Goal: Information Seeking & Learning: Learn about a topic

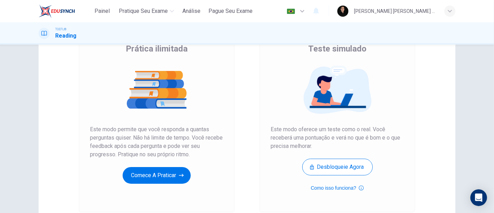
scroll to position [77, 0]
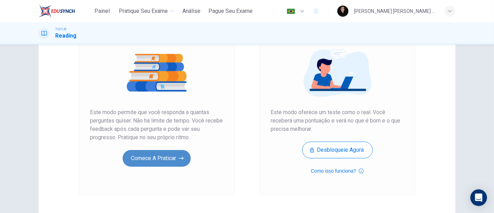
click at [156, 165] on button "Comece a praticar" at bounding box center [157, 158] width 68 height 17
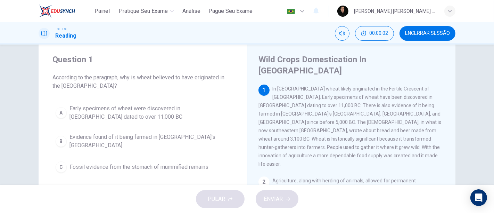
scroll to position [0, 0]
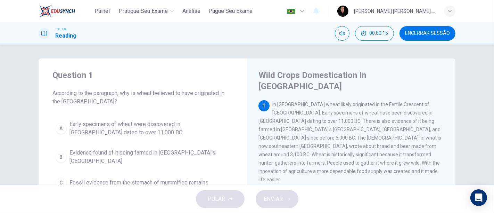
drag, startPoint x: 321, startPoint y: 94, endPoint x: 340, endPoint y: 96, distance: 19.2
click at [340, 102] on span "In [GEOGRAPHIC_DATA] wheat likely originated in the Fertile Crescent of [GEOGRA…" at bounding box center [350, 142] width 183 height 81
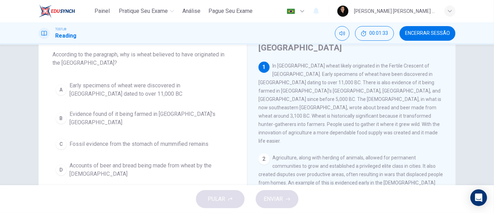
click at [59, 89] on div "A" at bounding box center [61, 89] width 11 height 11
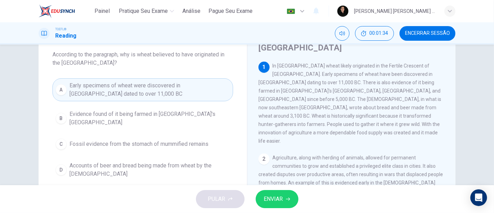
click at [288, 196] on button "ENVIAR" at bounding box center [277, 199] width 43 height 18
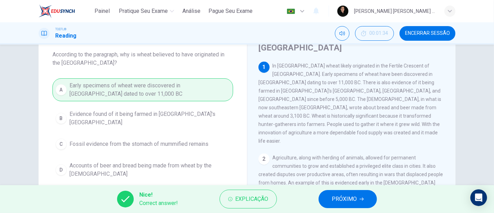
click at [370, 201] on button "PRÓXIMO" at bounding box center [348, 199] width 58 height 18
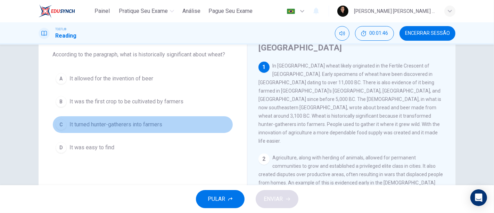
click at [152, 124] on span "It turned hunter-gatherers into farmers" at bounding box center [116, 124] width 93 height 8
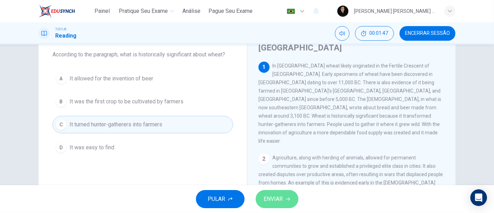
click at [284, 204] on button "ENVIAR" at bounding box center [277, 199] width 43 height 18
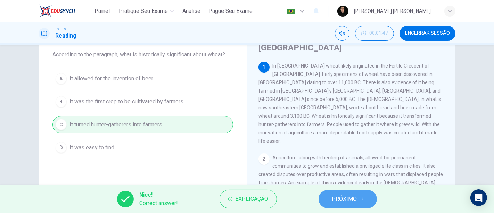
click at [347, 199] on span "PRÓXIMO" at bounding box center [344, 199] width 25 height 10
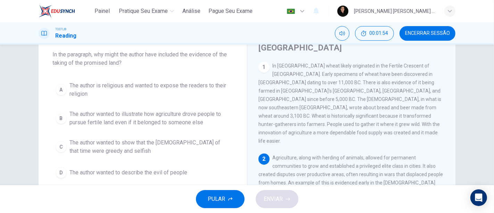
scroll to position [77, 0]
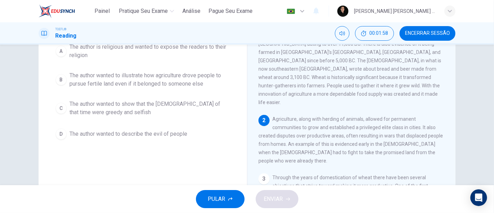
drag, startPoint x: 321, startPoint y: 93, endPoint x: 346, endPoint y: 93, distance: 25.4
click at [346, 116] on span "Agriculture, along with herding of animals, allowed for permanent communities t…" at bounding box center [351, 139] width 185 height 47
drag, startPoint x: 284, startPoint y: 112, endPoint x: 339, endPoint y: 111, distance: 55.3
click at [339, 116] on span "Agriculture, along with herding of animals, allowed for permanent communities t…" at bounding box center [351, 139] width 185 height 47
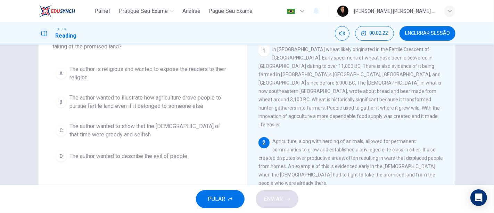
scroll to position [39, 0]
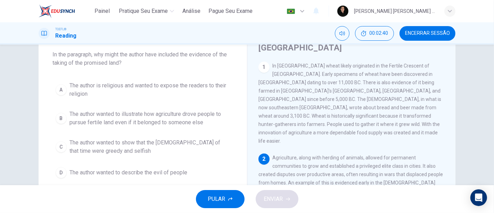
click at [169, 117] on span "The author wanted to illustrate how agriculture drove people to pursue fertile …" at bounding box center [150, 118] width 161 height 17
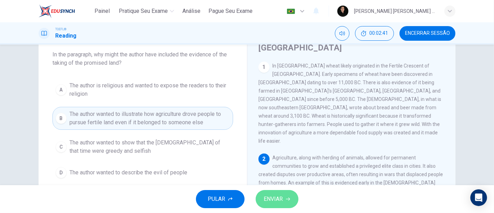
click at [282, 195] on span "ENVIAR" at bounding box center [273, 199] width 19 height 10
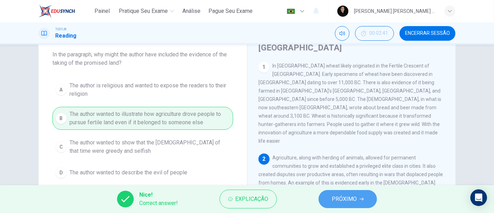
click at [357, 197] on button "PRÓXIMO" at bounding box center [348, 199] width 58 height 18
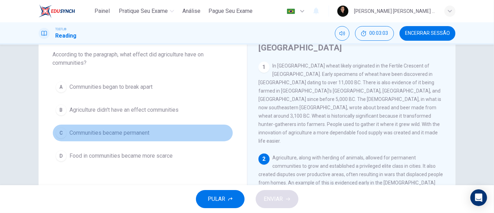
click at [127, 132] on span "Communities became permanent" at bounding box center [110, 133] width 80 height 8
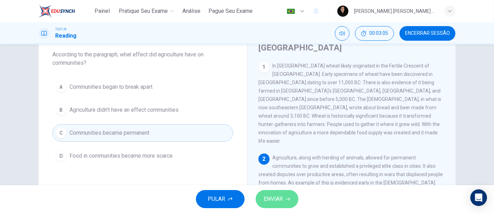
click at [270, 201] on span "ENVIAR" at bounding box center [273, 199] width 19 height 10
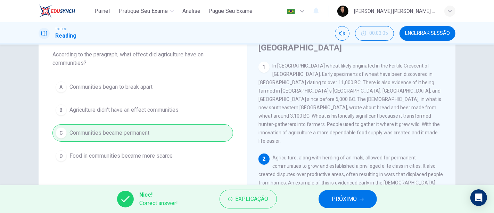
click at [353, 194] on span "PRÓXIMO" at bounding box center [344, 199] width 25 height 10
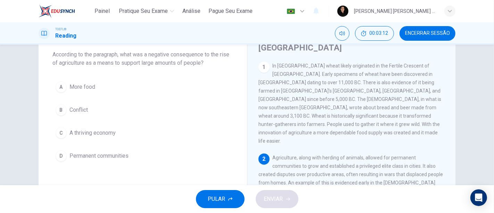
click at [78, 111] on span "Conflict" at bounding box center [79, 110] width 18 height 8
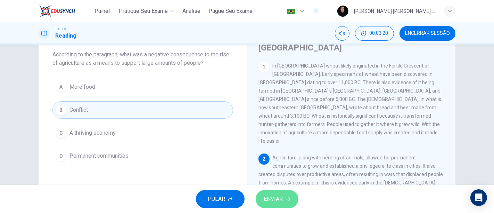
click at [268, 199] on span "ENVIAR" at bounding box center [273, 199] width 19 height 10
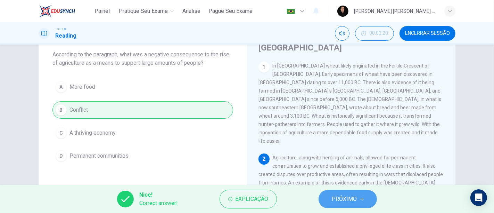
click at [326, 198] on button "PRÓXIMO" at bounding box center [348, 199] width 58 height 18
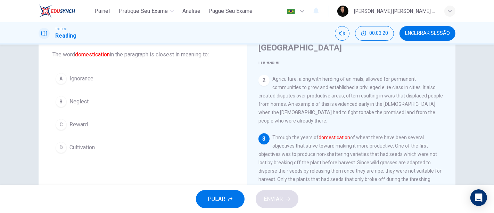
scroll to position [81, 0]
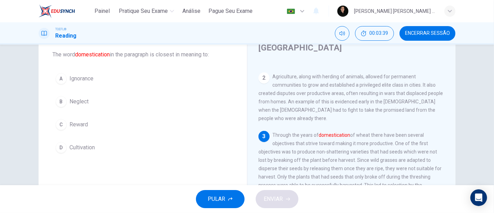
click at [80, 148] on span "Cultivation" at bounding box center [82, 147] width 25 height 8
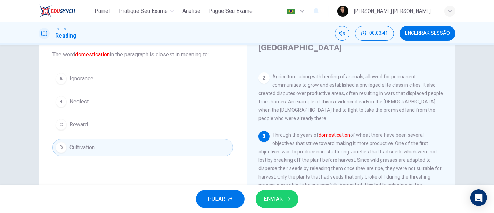
click at [279, 201] on span "ENVIAR" at bounding box center [273, 199] width 19 height 10
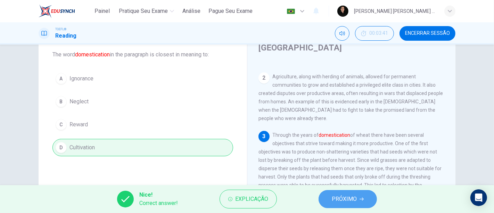
click at [353, 193] on button "PRÓXIMO" at bounding box center [348, 199] width 58 height 18
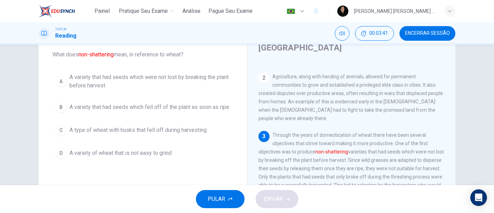
scroll to position [132, 0]
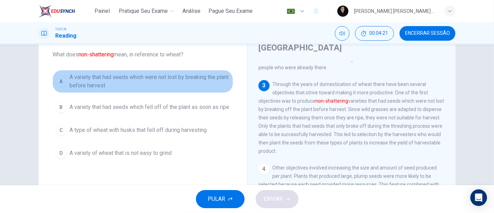
click at [128, 79] on span "A variety that had seeds which were not lost by breaking the plant before harve…" at bounding box center [150, 81] width 161 height 17
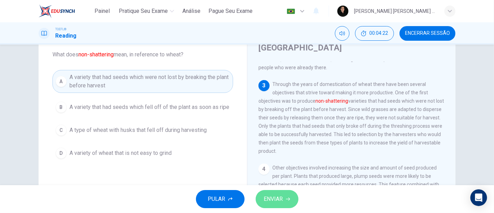
click at [285, 200] on button "ENVIAR" at bounding box center [277, 199] width 43 height 18
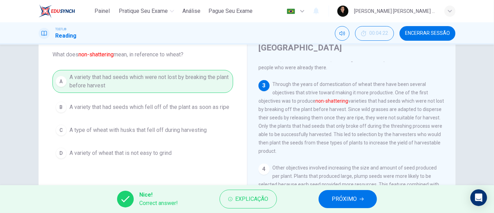
click at [352, 200] on span "PRÓXIMO" at bounding box center [344, 199] width 25 height 10
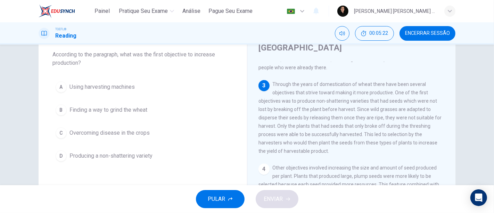
drag, startPoint x: 399, startPoint y: 63, endPoint x: 275, endPoint y: 72, distance: 125.1
click at [275, 81] on span "Through the years of domestication of wheat there have been several objectives …" at bounding box center [350, 117] width 183 height 72
drag, startPoint x: 275, startPoint y: 72, endPoint x: 307, endPoint y: 72, distance: 32.7
click at [307, 81] on span "Through the years of domestication of wheat there have been several objectives …" at bounding box center [350, 117] width 183 height 72
drag, startPoint x: 80, startPoint y: 57, endPoint x: 98, endPoint y: 57, distance: 18.8
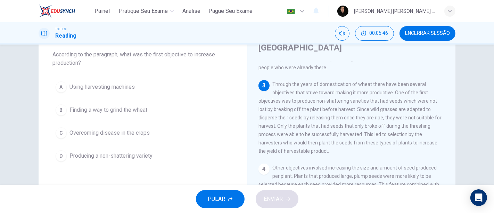
click at [98, 57] on span "According to the paragraph, what was the first objective to increase production?" at bounding box center [142, 58] width 181 height 17
drag, startPoint x: 98, startPoint y: 57, endPoint x: 82, endPoint y: 57, distance: 16.0
click at [83, 57] on span "According to the paragraph, what was the first objective to increase production?" at bounding box center [142, 58] width 181 height 17
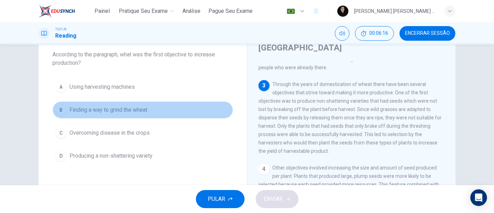
click at [137, 110] on span "Finding a way to grind the wheat" at bounding box center [109, 110] width 78 height 8
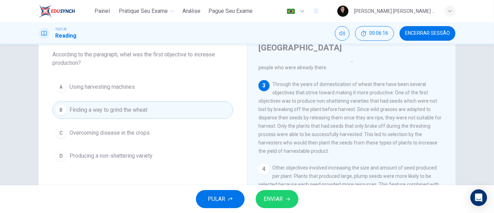
click at [293, 201] on button "ENVIAR" at bounding box center [277, 199] width 43 height 18
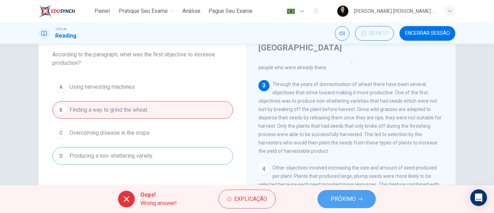
click at [345, 197] on span "PRÓXIMO" at bounding box center [343, 199] width 25 height 10
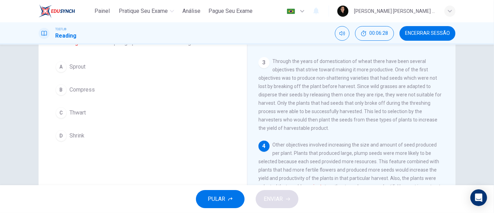
scroll to position [39, 0]
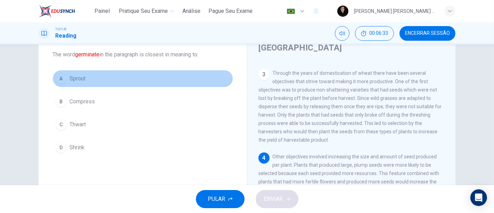
click at [81, 79] on span "Sprout" at bounding box center [78, 78] width 16 height 8
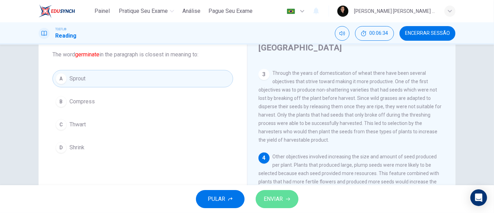
click at [290, 204] on button "ENVIAR" at bounding box center [277, 199] width 43 height 18
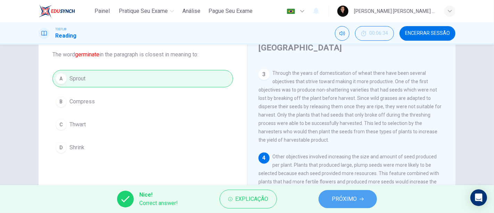
click at [339, 200] on span "PRÓXIMO" at bounding box center [344, 199] width 25 height 10
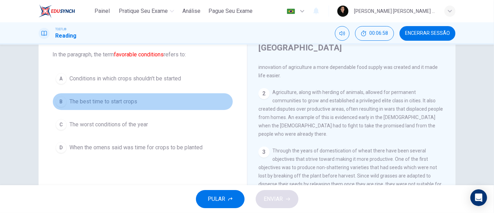
click at [119, 98] on span "The best time to start crops" at bounding box center [104, 101] width 68 height 8
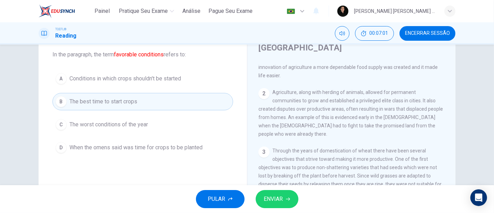
click at [282, 192] on button "ENVIAR" at bounding box center [277, 199] width 43 height 18
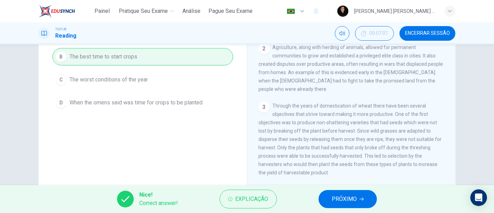
scroll to position [116, 0]
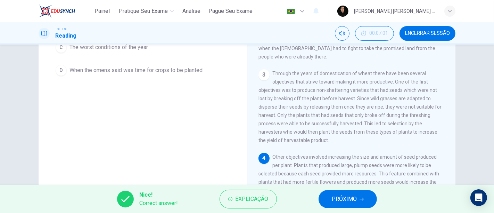
click at [363, 206] on button "PRÓXIMO" at bounding box center [348, 199] width 58 height 18
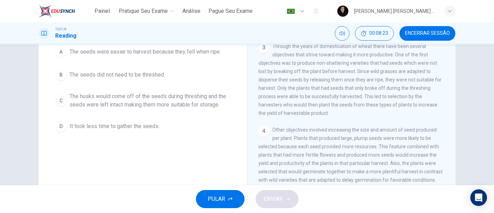
scroll to position [51, 0]
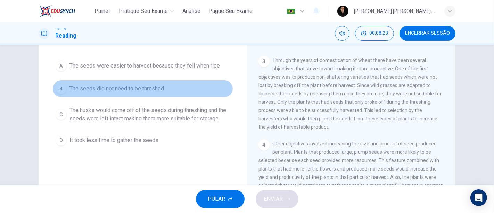
click at [115, 87] on span "The seeds did not need to be threshed" at bounding box center [117, 88] width 95 height 8
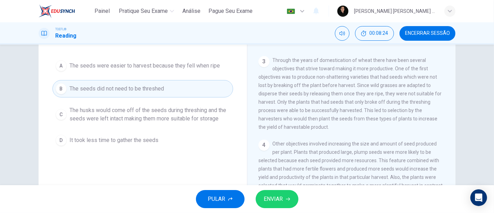
click at [270, 201] on span "ENVIAR" at bounding box center [273, 199] width 19 height 10
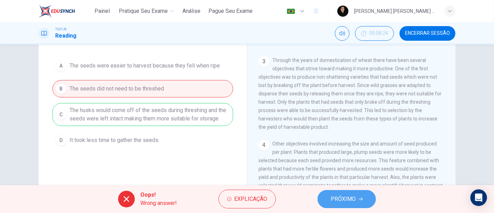
click at [359, 192] on button "PRÓXIMO" at bounding box center [347, 199] width 58 height 18
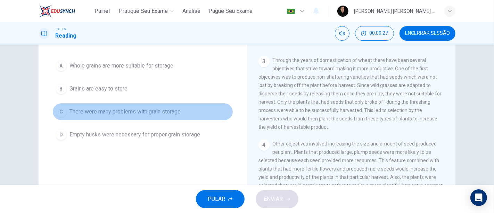
click at [157, 106] on button "C There were many problems with grain storage" at bounding box center [142, 111] width 181 height 17
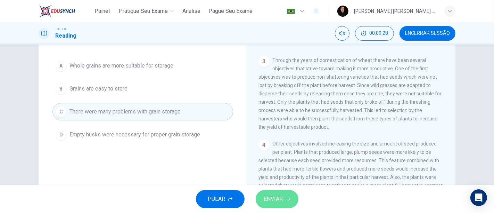
click at [280, 203] on span "ENVIAR" at bounding box center [273, 199] width 19 height 10
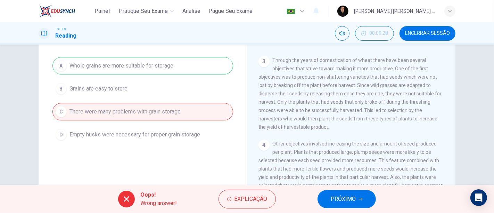
drag, startPoint x: 112, startPoint y: 63, endPoint x: 186, endPoint y: 71, distance: 74.8
click at [186, 71] on div "A Whole grains are more suitable for storage B Grains are easy to store C There…" at bounding box center [142, 100] width 181 height 86
click at [443, 36] on span "Encerrar Sessão" at bounding box center [427, 34] width 45 height 6
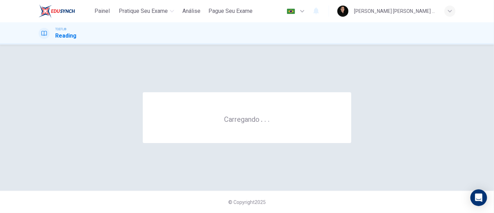
scroll to position [0, 0]
